Goal: Task Accomplishment & Management: Manage account settings

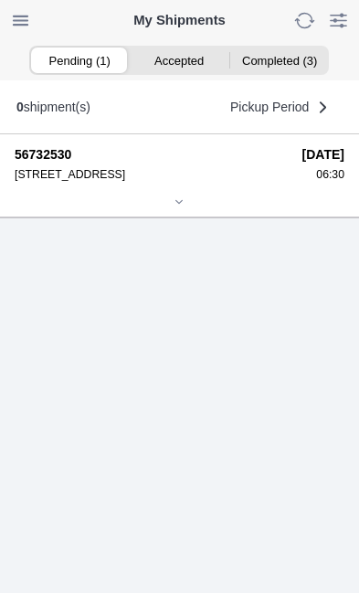
click at [187, 210] on div at bounding box center [180, 203] width 330 height 14
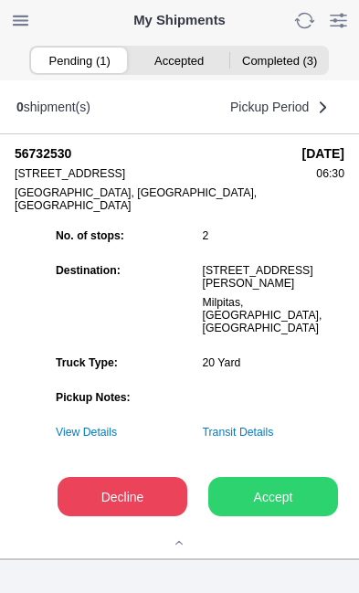
scroll to position [227, 0]
click at [0, 0] on slot "Accept" at bounding box center [0, 0] width 0 height 0
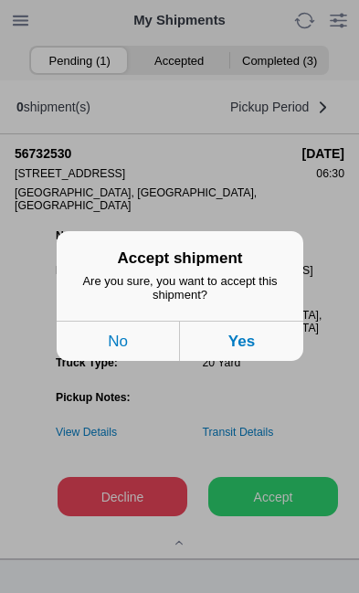
click at [262, 362] on button "Yes" at bounding box center [241, 342] width 123 height 40
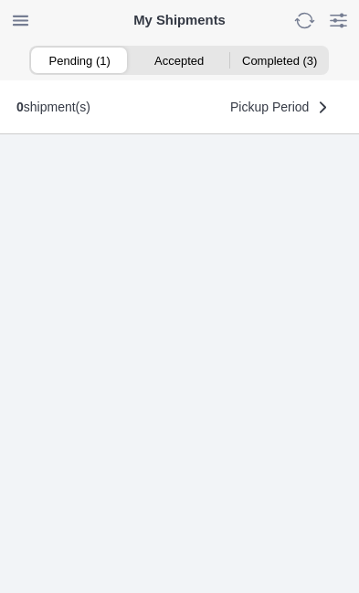
scroll to position [1, 0]
click at [181, 69] on ion-segment-button "Accepted (1)" at bounding box center [180, 60] width 100 height 26
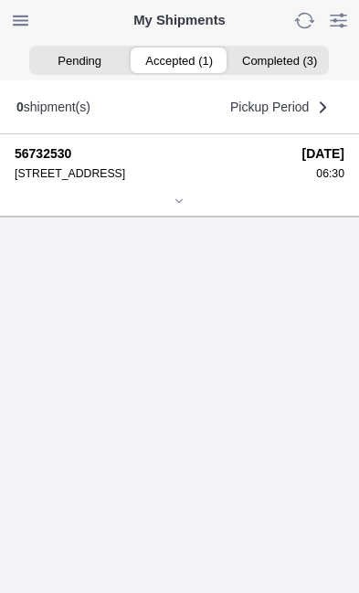
click at [198, 209] on div at bounding box center [180, 202] width 330 height 14
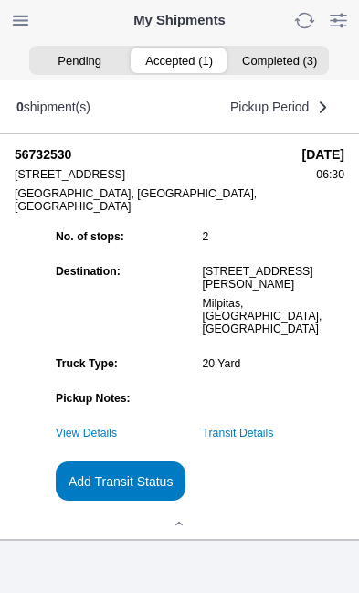
scroll to position [0, 0]
